Goal: Task Accomplishment & Management: Use online tool/utility

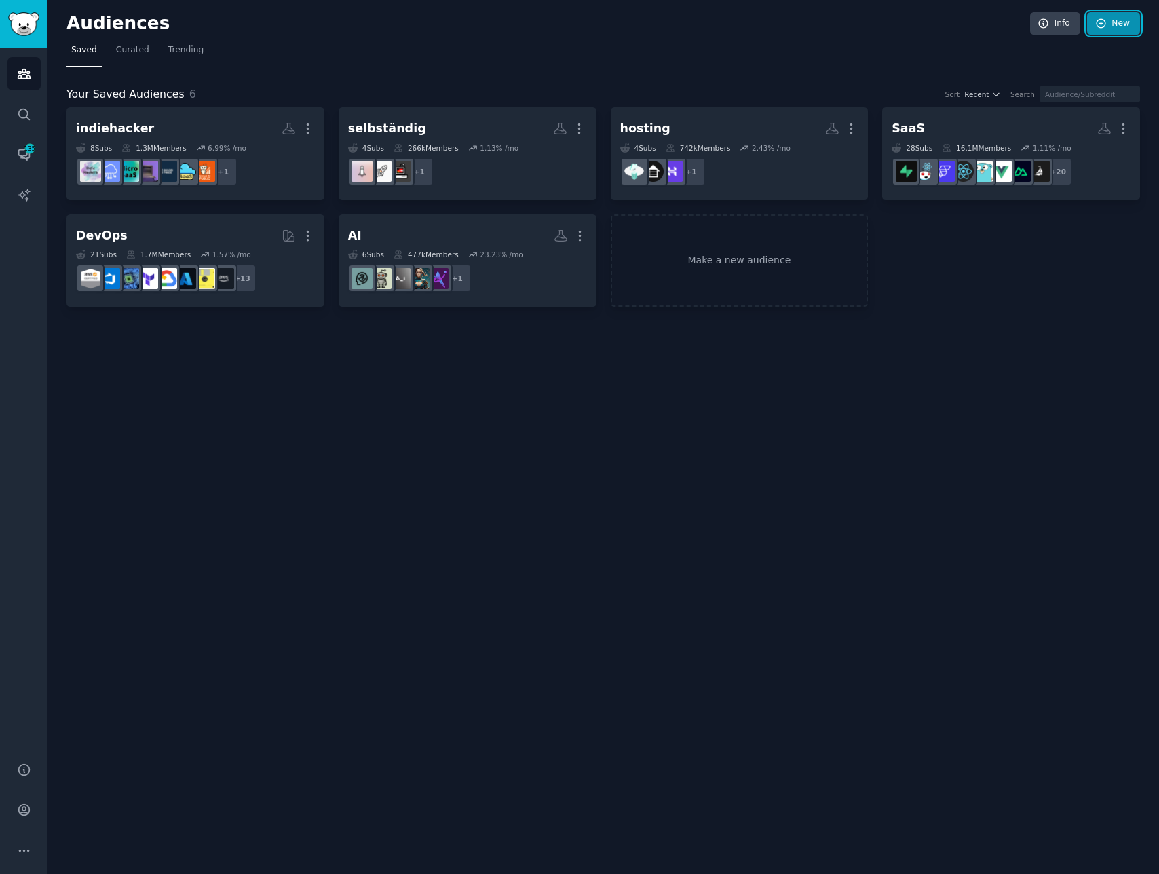
click at [1119, 32] on link "New" at bounding box center [1113, 23] width 53 height 23
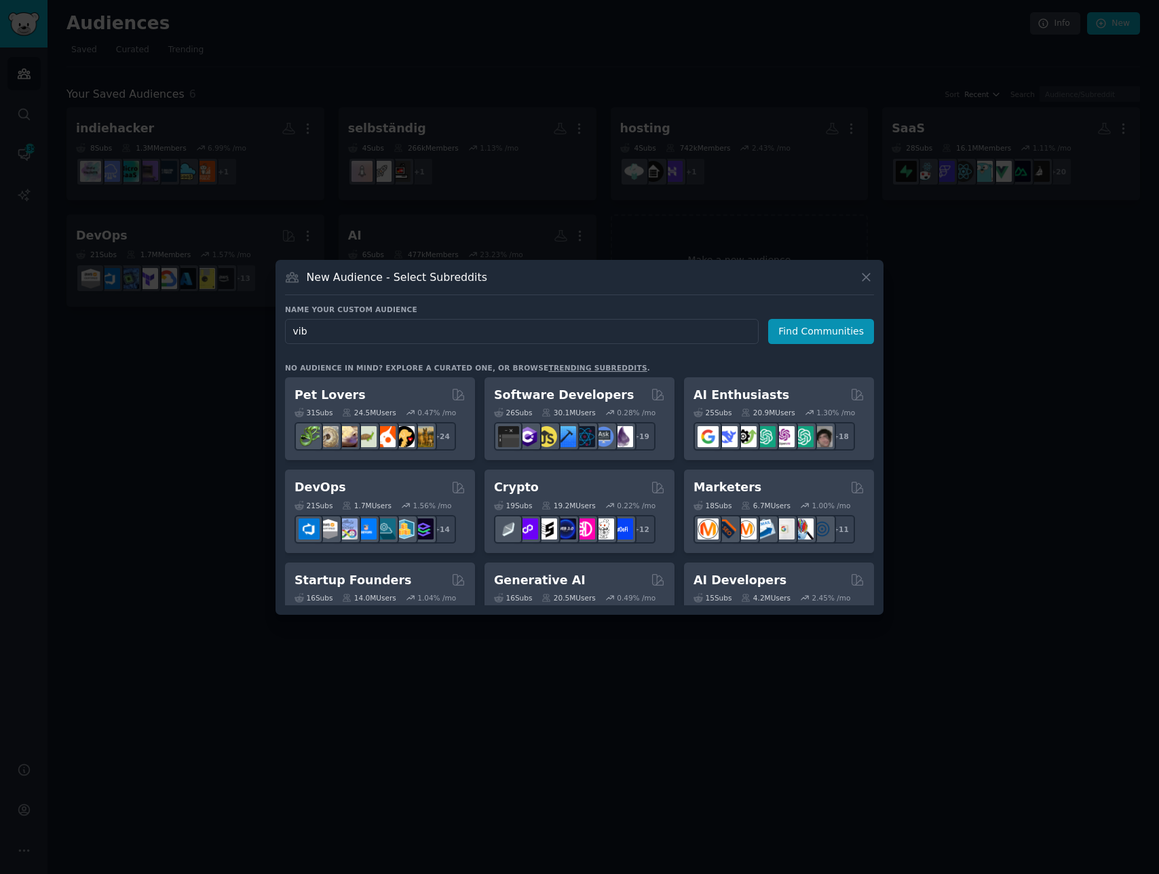
type input "vibe"
click button "Find Communities" at bounding box center [821, 331] width 106 height 25
